Goal: Information Seeking & Learning: Learn about a topic

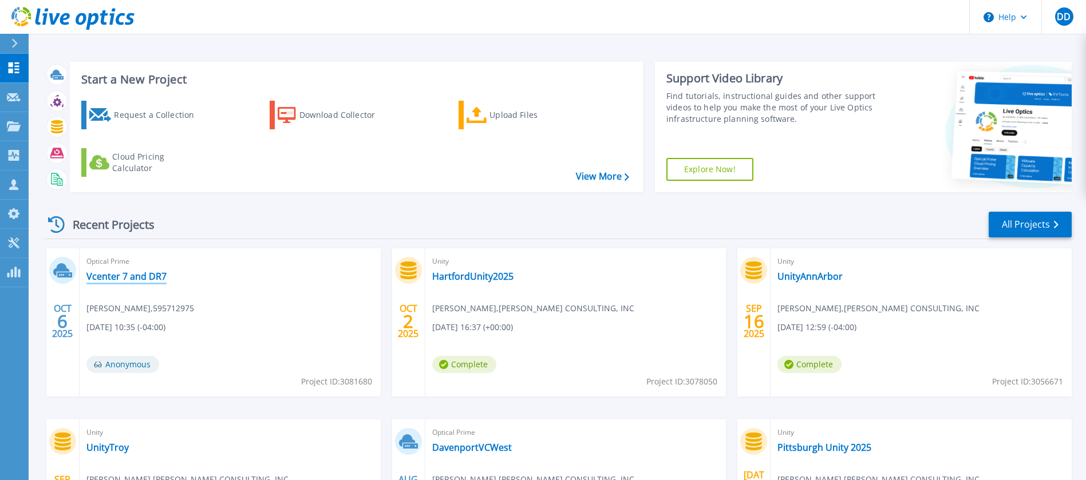
click at [156, 275] on link "Vcenter 7 and DR7" at bounding box center [126, 276] width 80 height 11
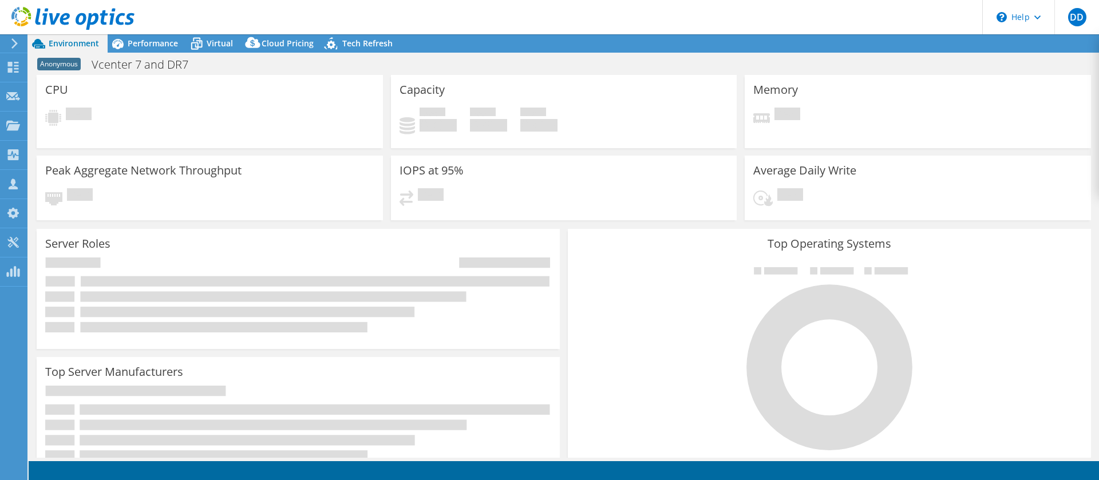
select select "USD"
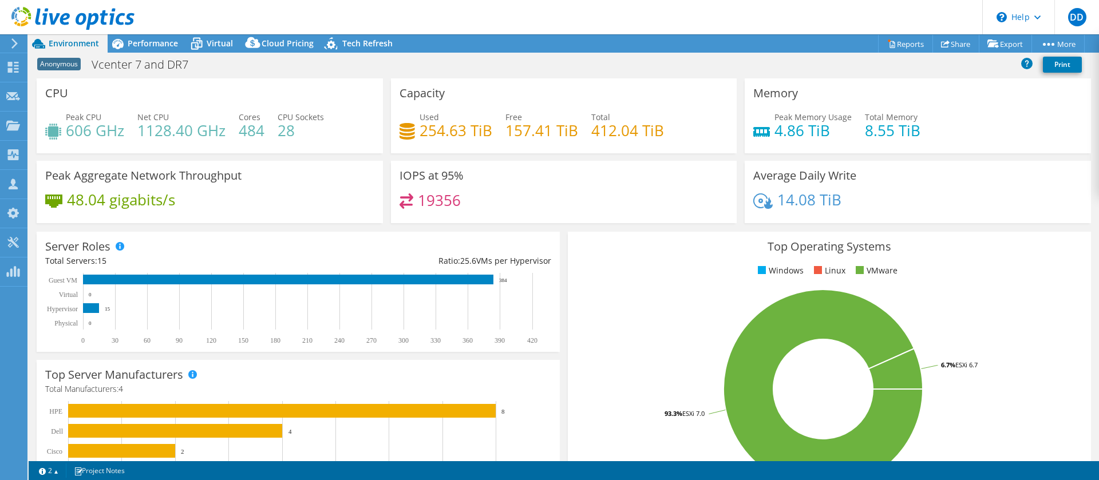
click at [1008, 246] on h3 "Top Operating Systems" at bounding box center [829, 246] width 506 height 13
click at [156, 45] on span "Performance" at bounding box center [153, 43] width 50 height 11
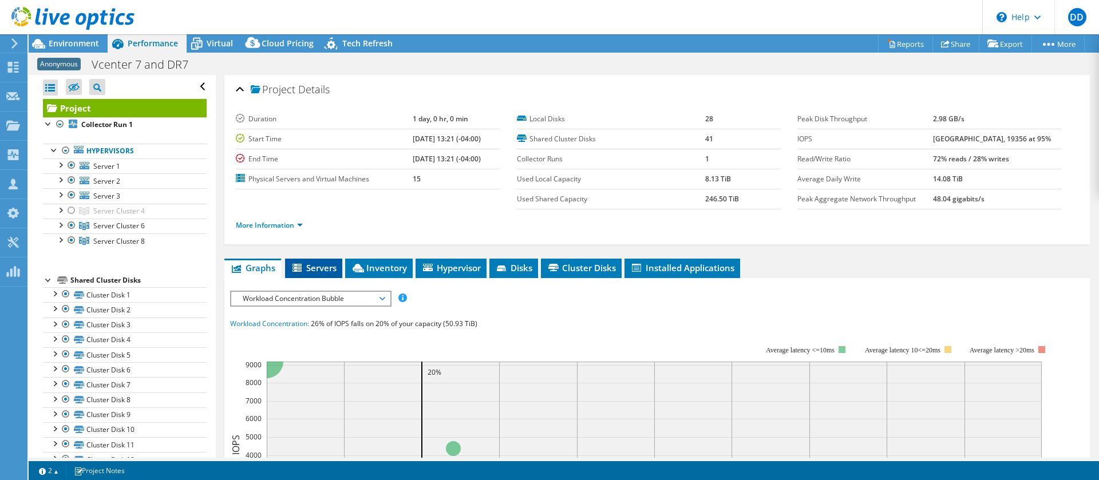
click at [321, 264] on span "Servers" at bounding box center [314, 267] width 46 height 11
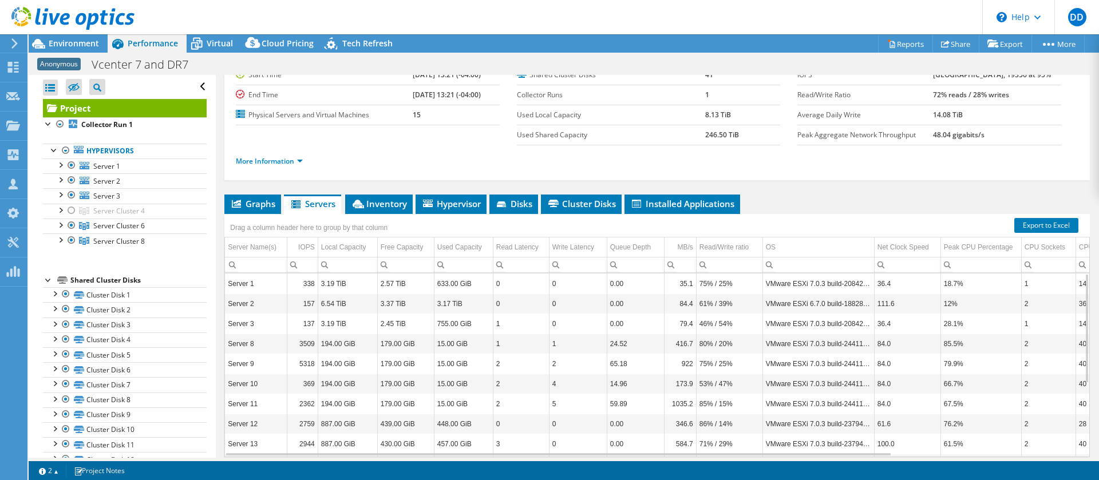
scroll to position [107, 0]
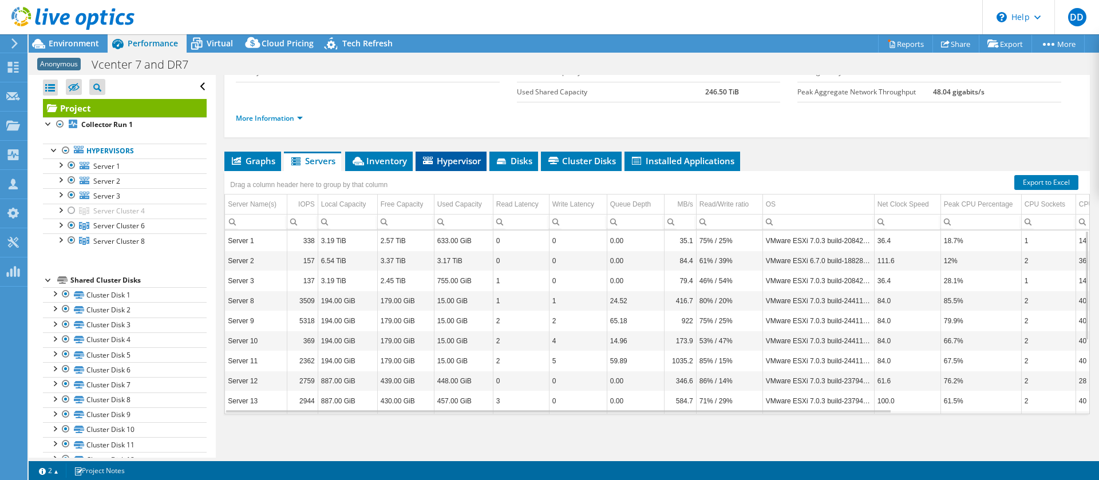
click at [462, 162] on span "Hypervisor" at bounding box center [451, 160] width 60 height 11
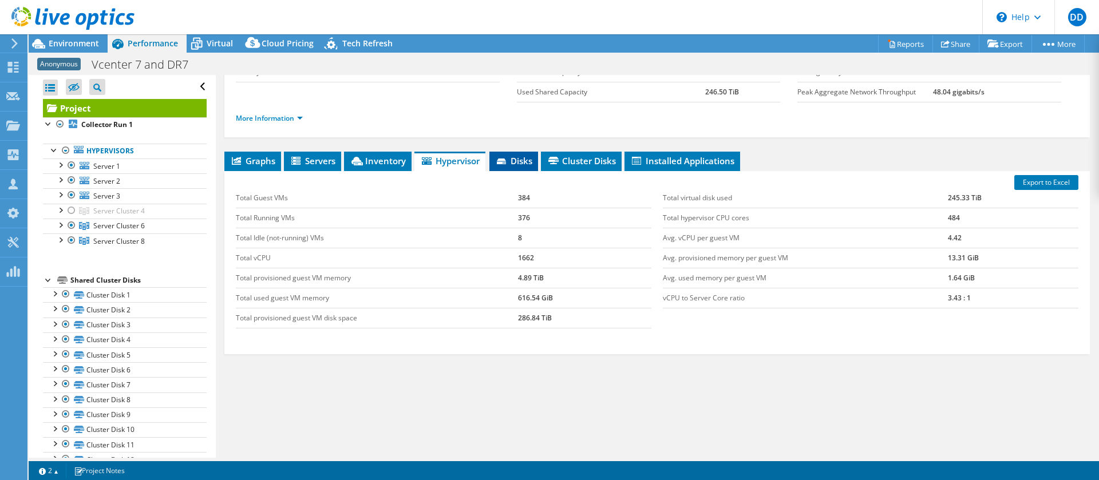
click at [518, 161] on span "Disks" at bounding box center [513, 160] width 37 height 11
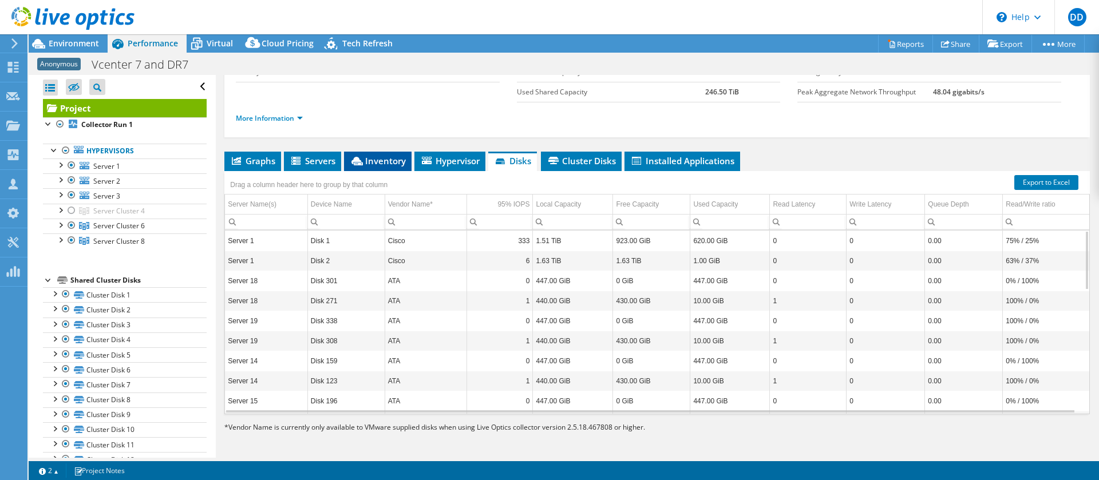
click at [389, 162] on span "Inventory" at bounding box center [378, 160] width 56 height 11
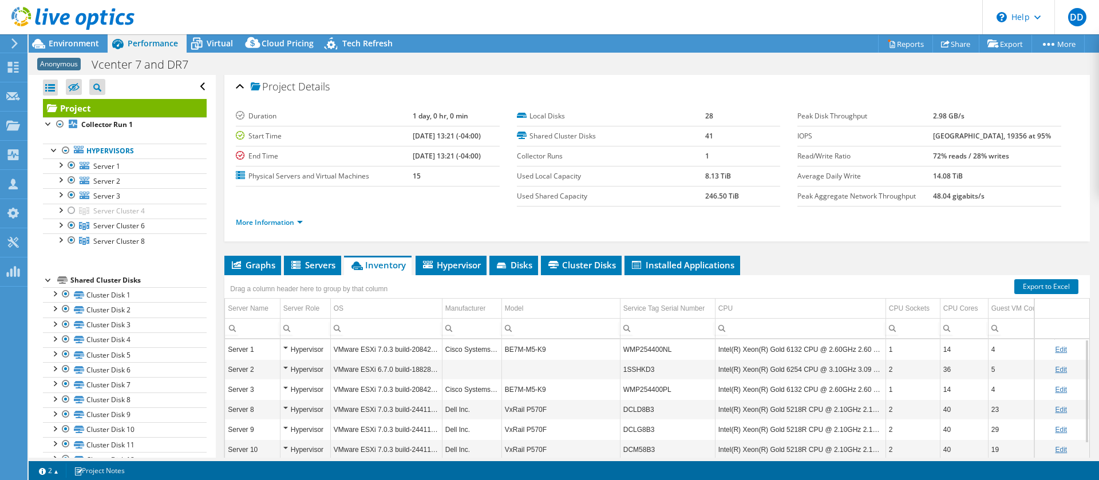
scroll to position [0, 0]
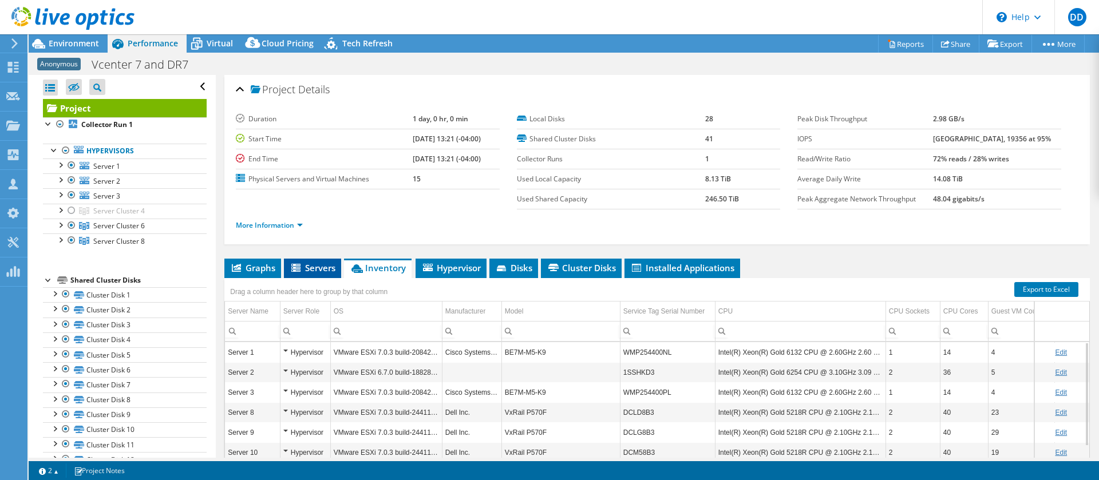
click at [320, 270] on span "Servers" at bounding box center [313, 267] width 46 height 11
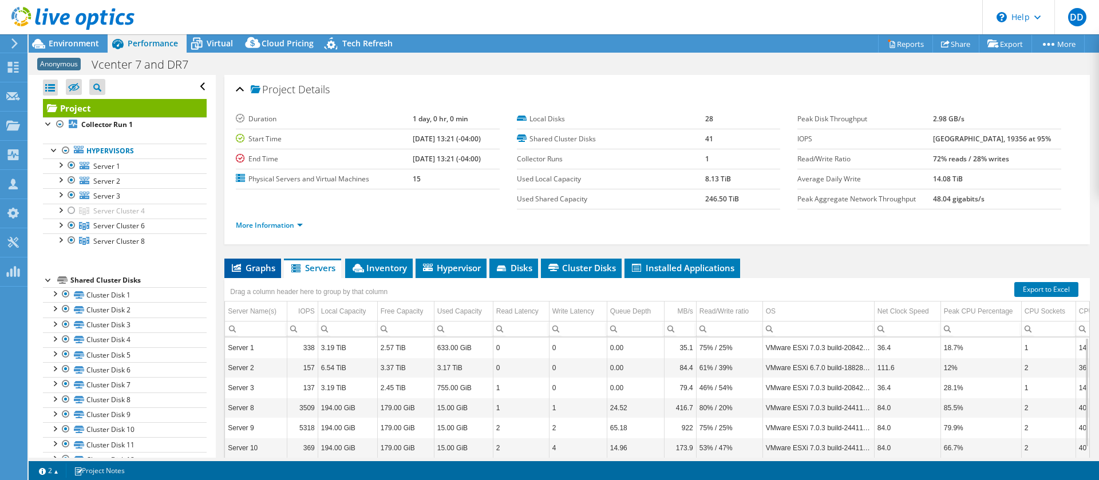
click at [261, 272] on span "Graphs" at bounding box center [252, 267] width 45 height 11
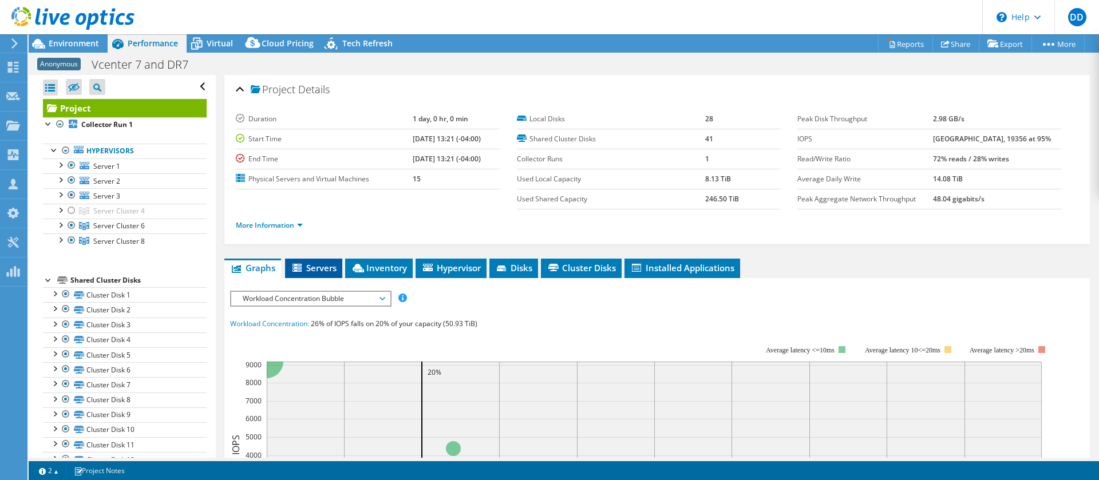
click at [324, 270] on span "Servers" at bounding box center [314, 267] width 46 height 11
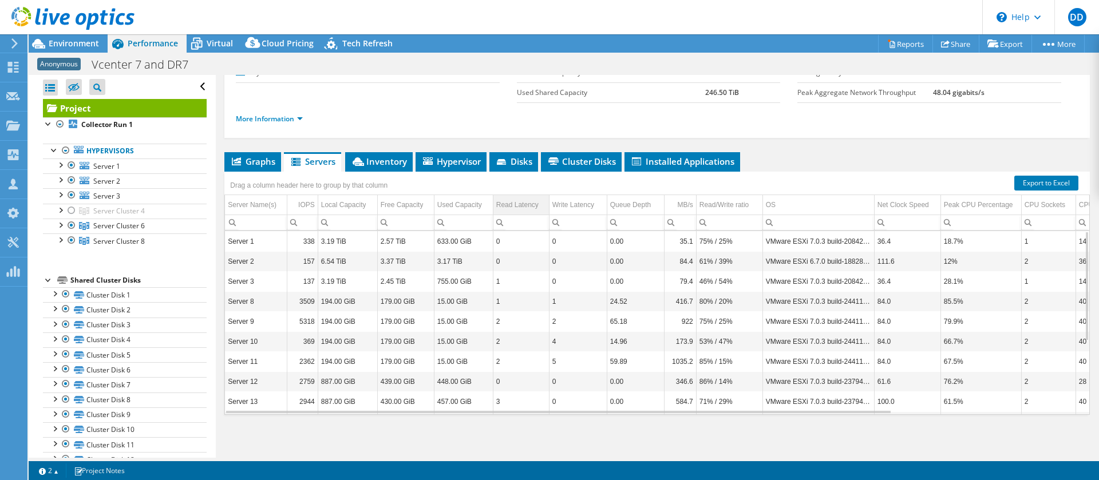
scroll to position [107, 0]
click at [384, 158] on span "Inventory" at bounding box center [379, 160] width 56 height 11
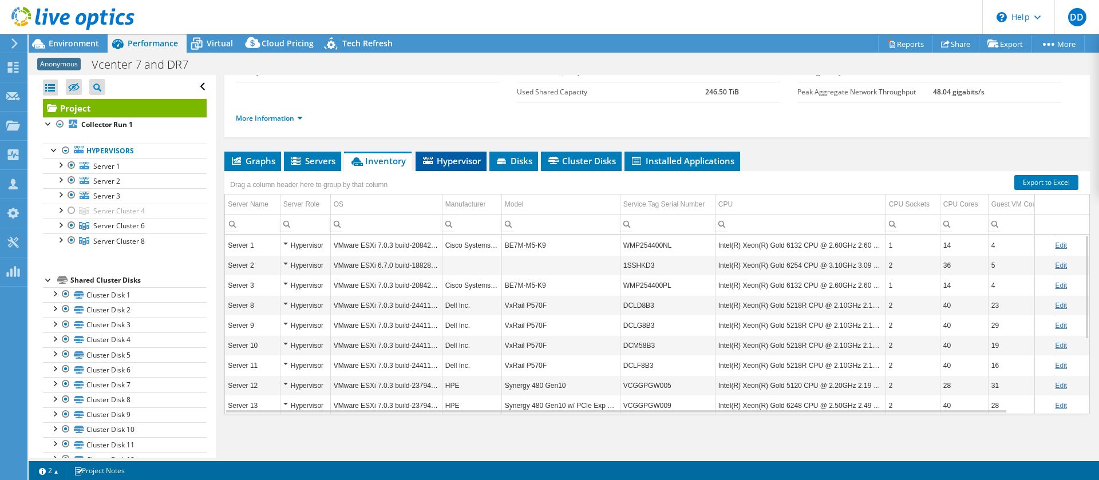
click at [469, 159] on span "Hypervisor" at bounding box center [451, 160] width 60 height 11
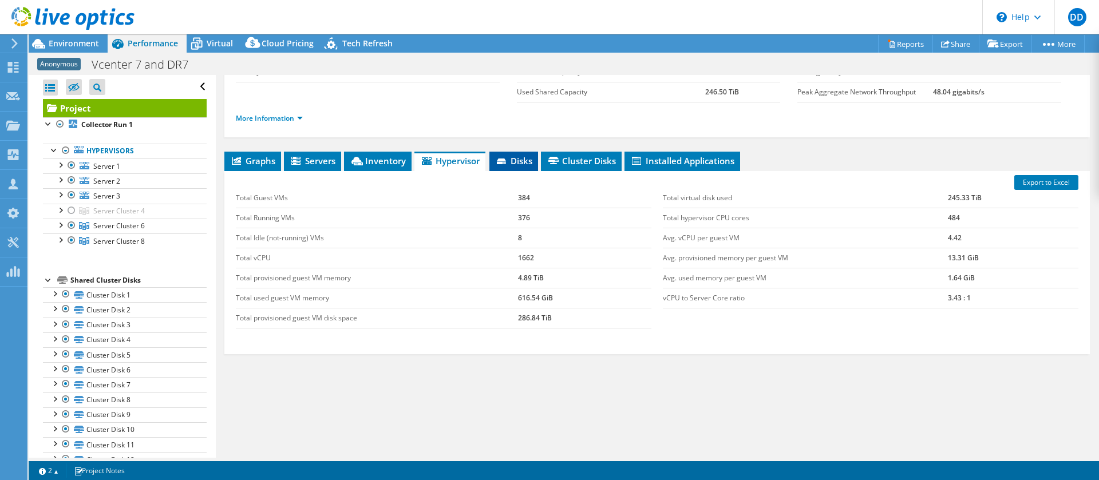
click at [523, 159] on span "Disks" at bounding box center [513, 160] width 37 height 11
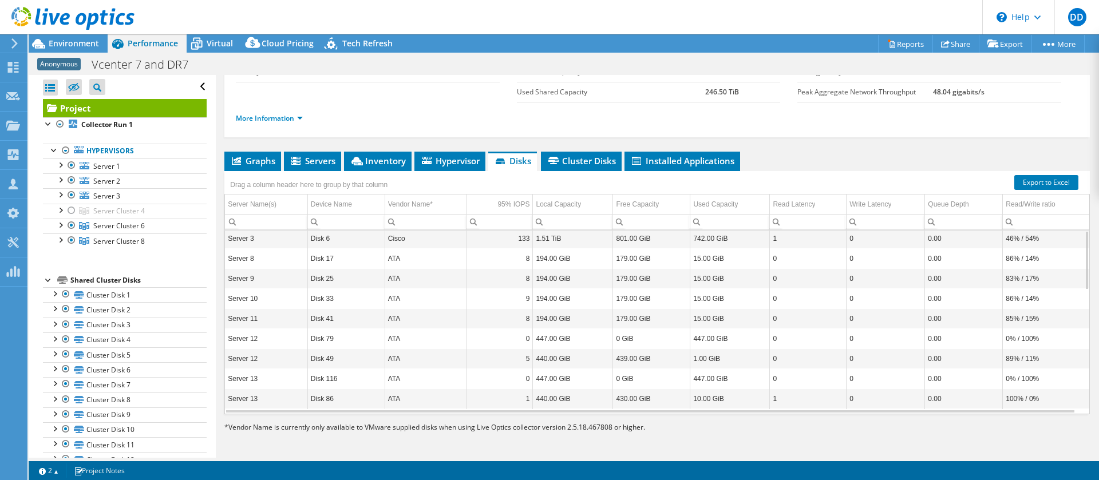
scroll to position [0, 0]
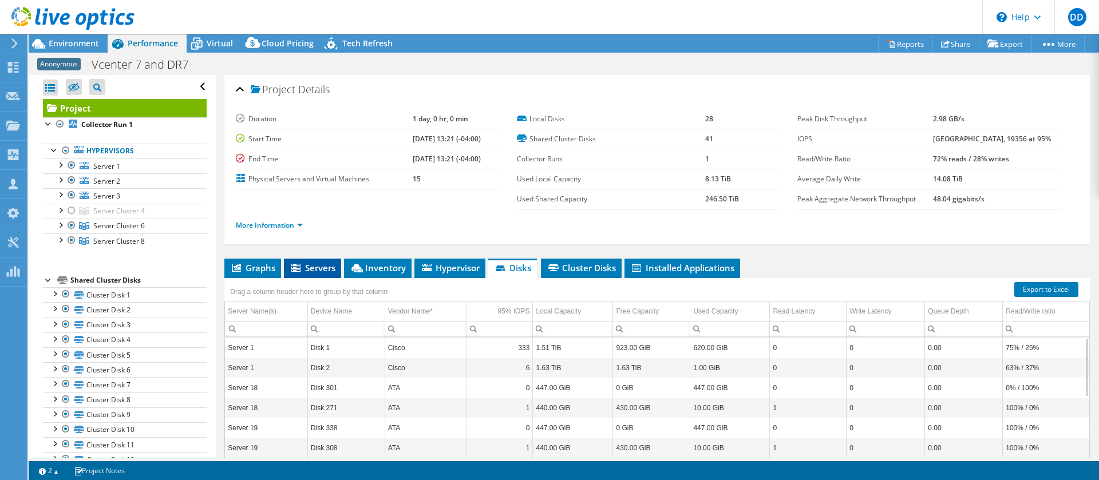
click at [318, 270] on span "Servers" at bounding box center [313, 267] width 46 height 11
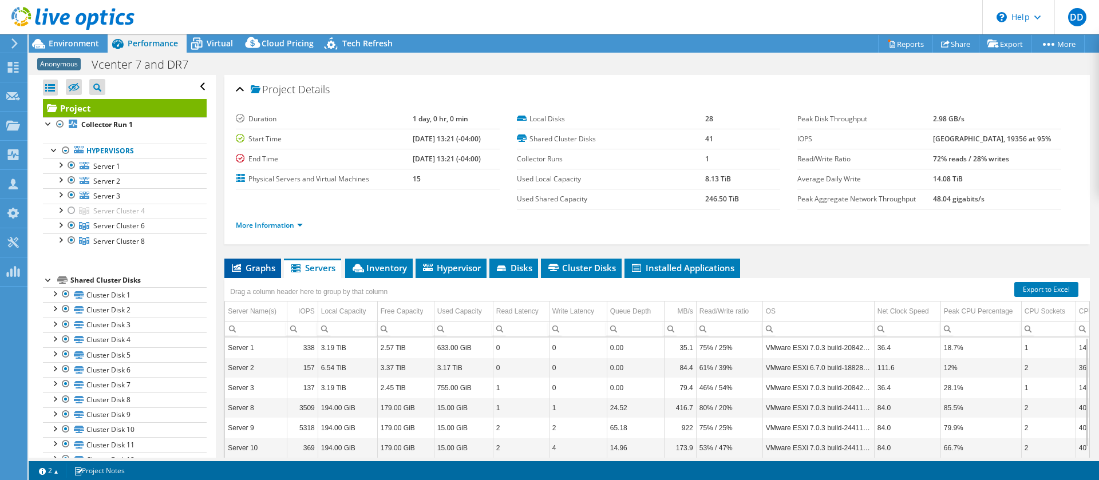
click at [265, 264] on span "Graphs" at bounding box center [252, 267] width 45 height 11
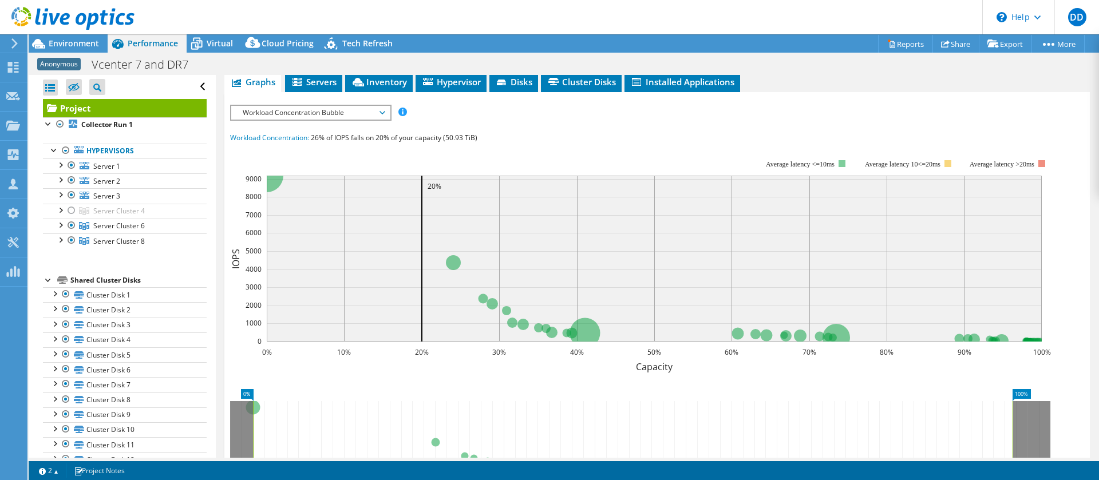
scroll to position [78, 0]
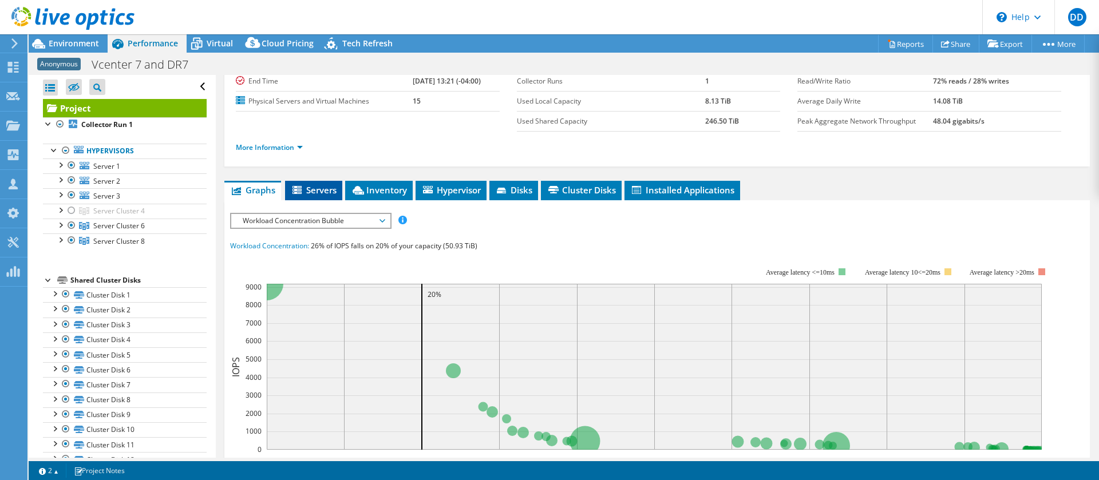
click at [320, 192] on span "Servers" at bounding box center [314, 189] width 46 height 11
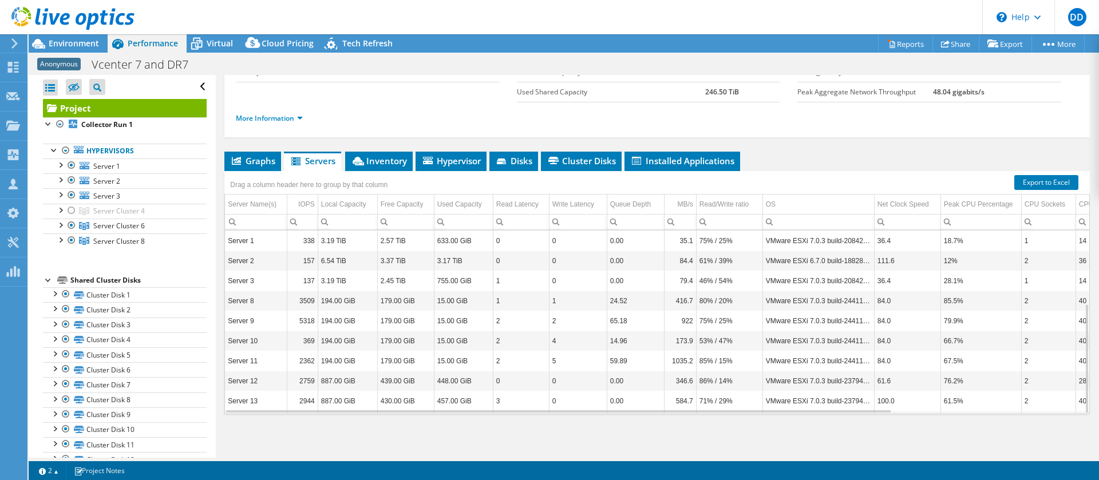
scroll to position [0, 0]
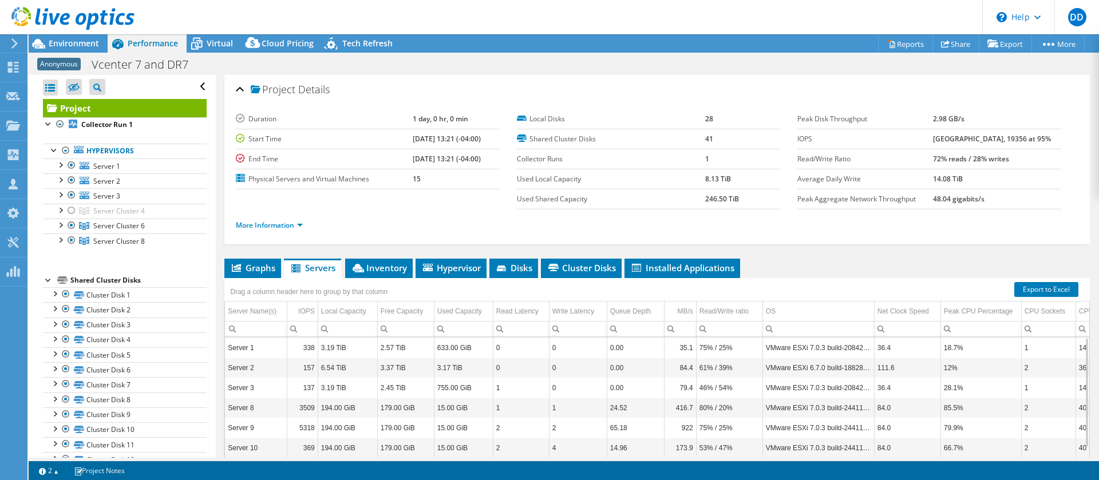
click at [330, 221] on ul "More Information" at bounding box center [657, 223] width 842 height 15
